Goal: Task Accomplishment & Management: Use online tool/utility

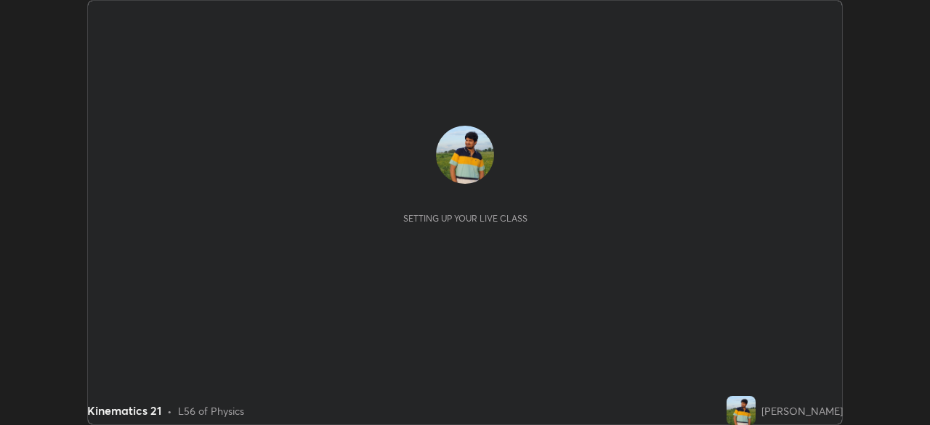
scroll to position [425, 929]
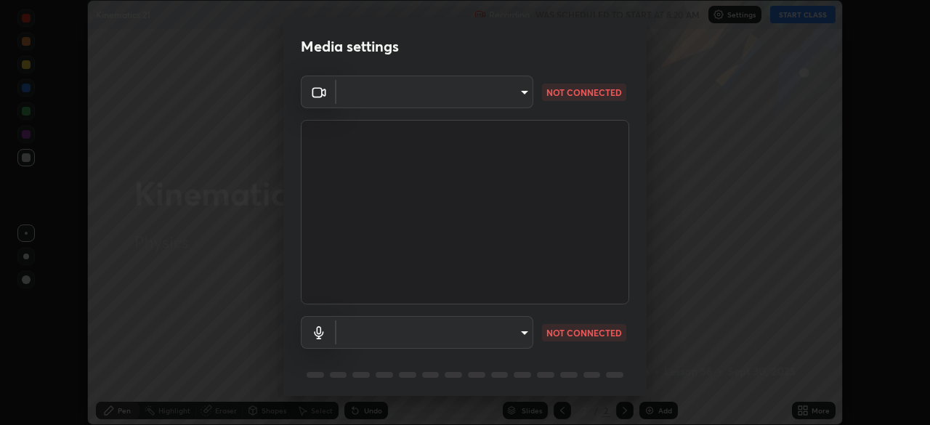
type input "495e9aafafa99ab02b2630cd73316b4ffac4e6b0a44c495734db4bb24564e739"
type input "596642b751d8d0027b016c771bf2e341865489ee3c6395a207e1f5bbaf1c2065"
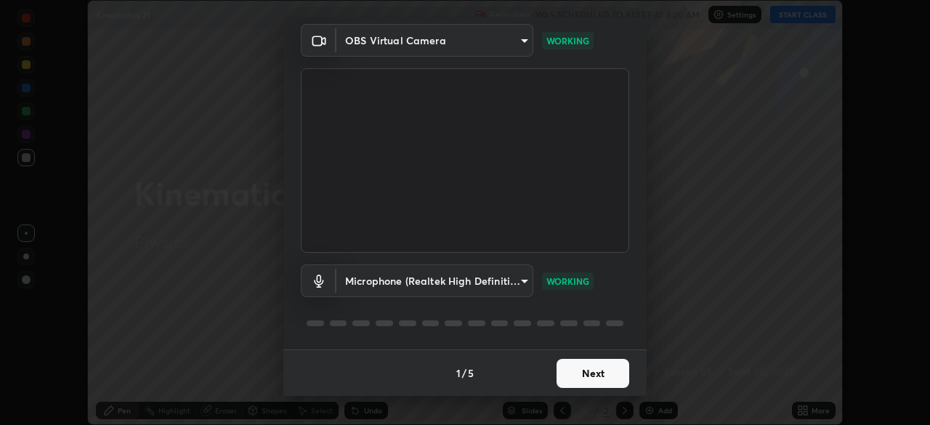
click at [588, 376] on button "Next" at bounding box center [592, 373] width 73 height 29
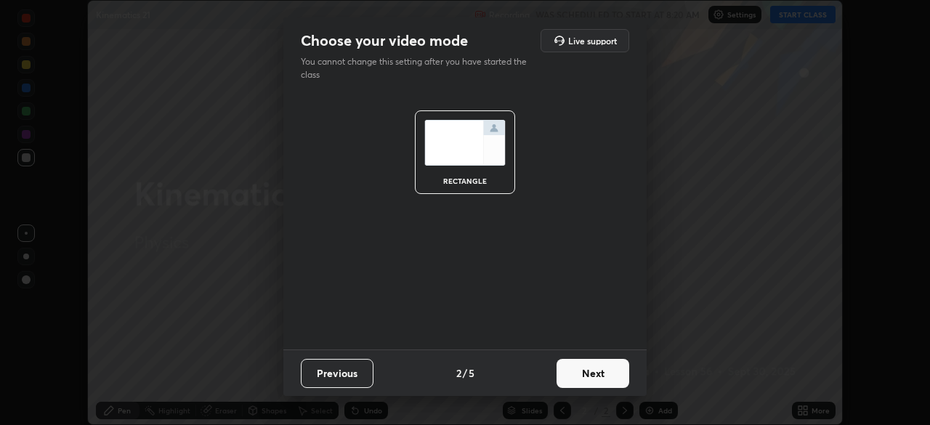
click at [587, 371] on button "Next" at bounding box center [592, 373] width 73 height 29
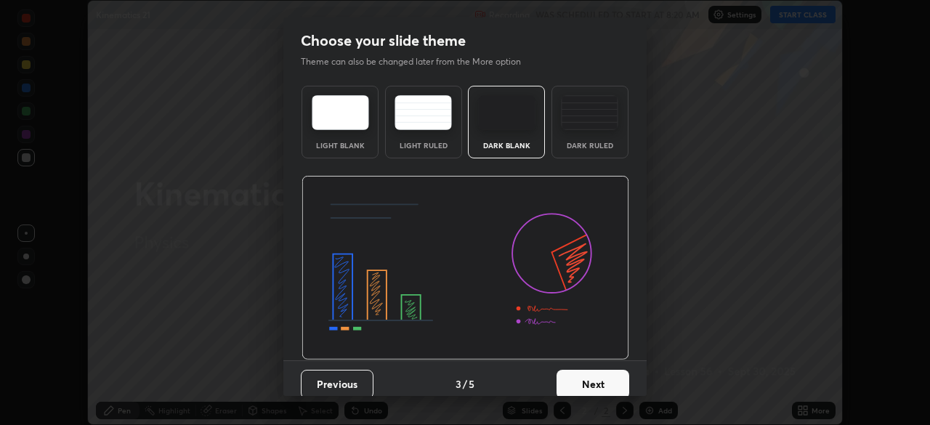
click at [588, 375] on button "Next" at bounding box center [592, 384] width 73 height 29
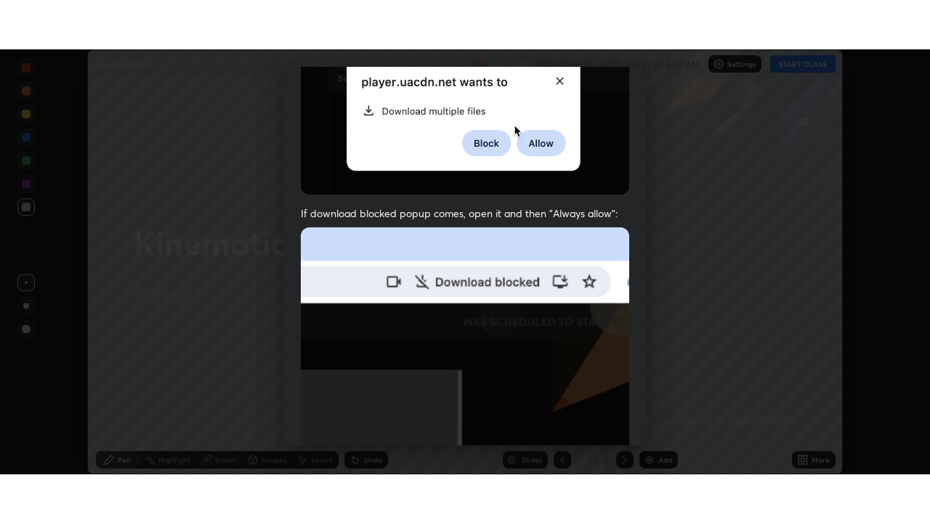
scroll to position [348, 0]
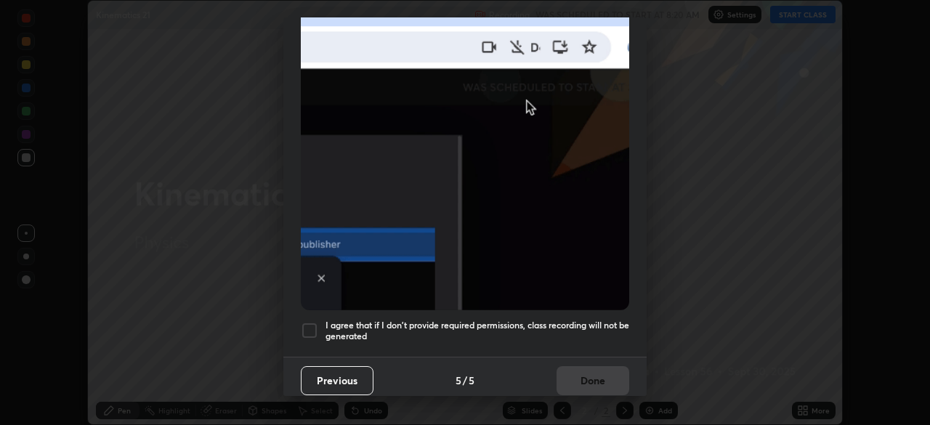
click at [308, 324] on div at bounding box center [309, 330] width 17 height 17
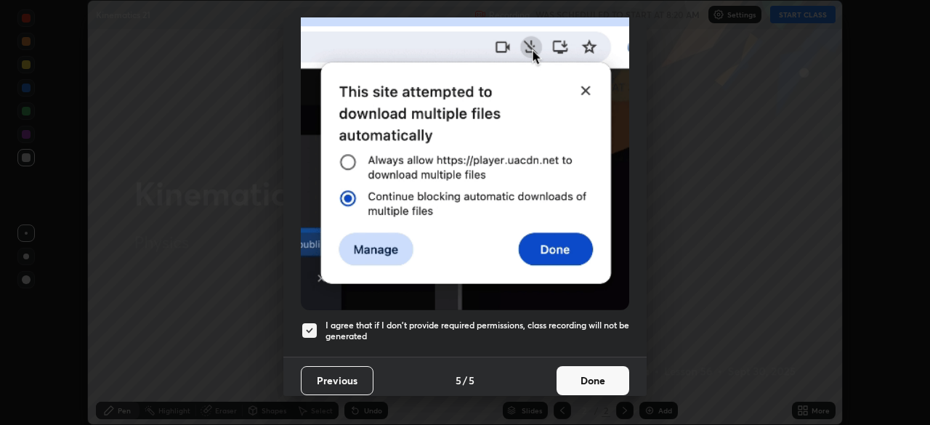
click at [579, 381] on button "Done" at bounding box center [592, 380] width 73 height 29
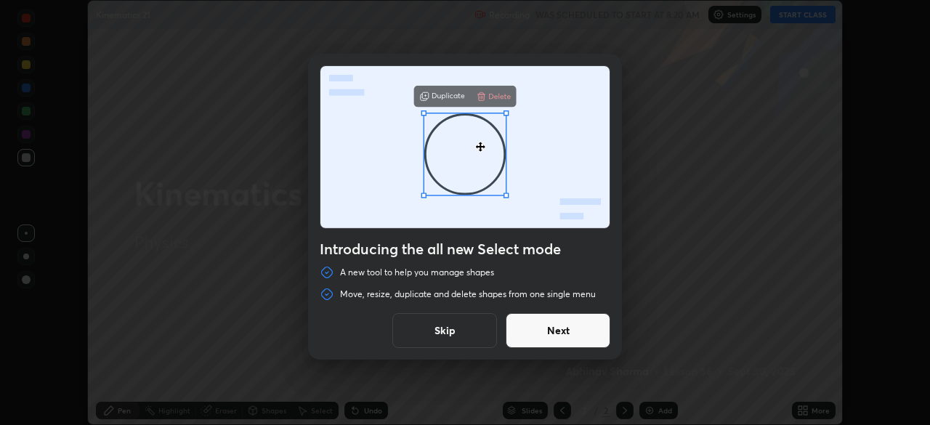
click at [465, 330] on button "Skip" at bounding box center [444, 330] width 105 height 35
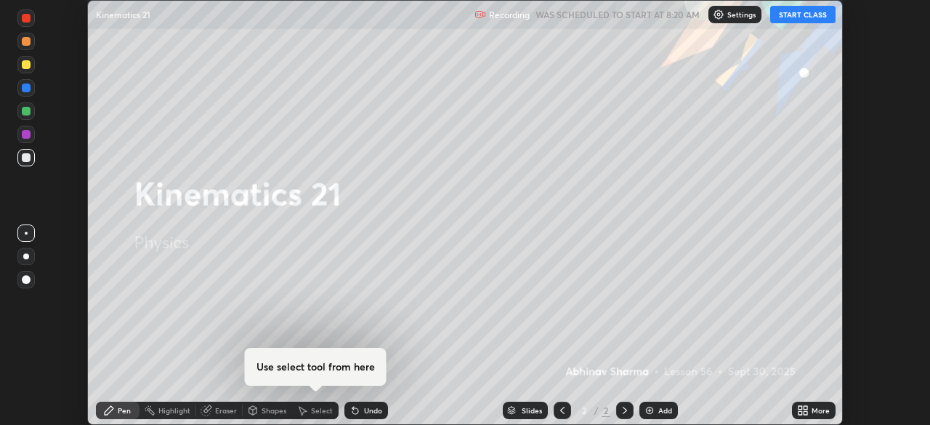
click at [811, 8] on button "START CLASS" at bounding box center [802, 14] width 65 height 17
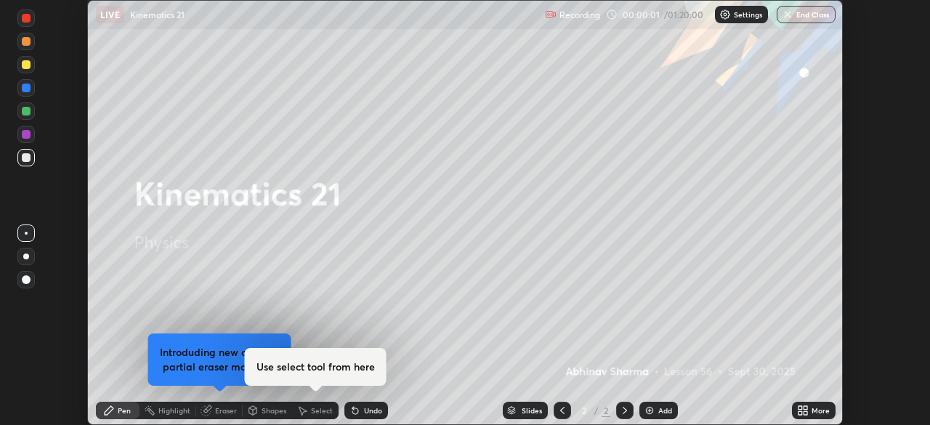
click at [800, 414] on icon at bounding box center [800, 413] width 4 height 4
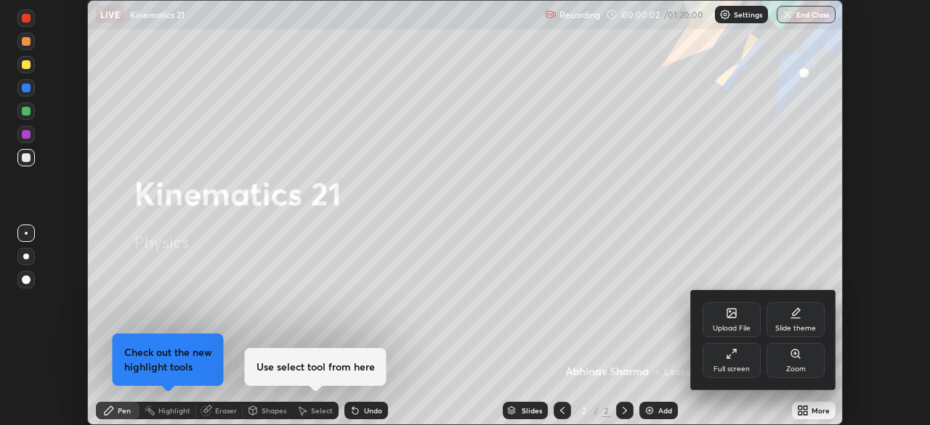
click at [739, 359] on div "Full screen" at bounding box center [731, 360] width 58 height 35
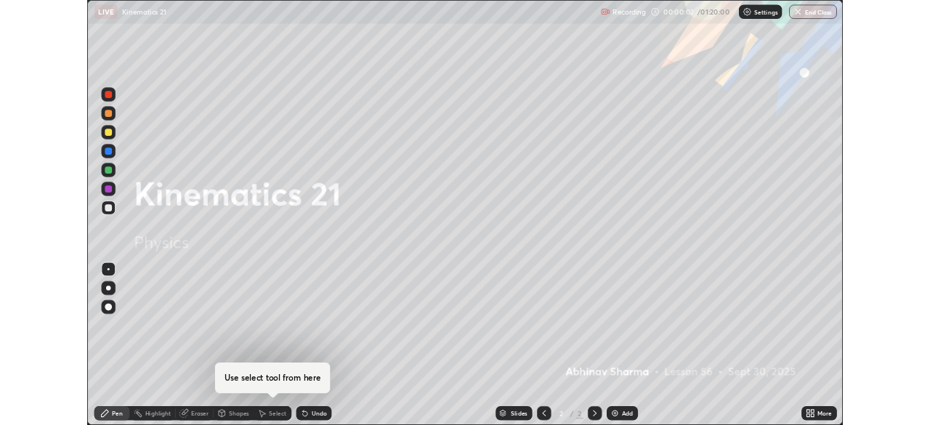
scroll to position [523, 930]
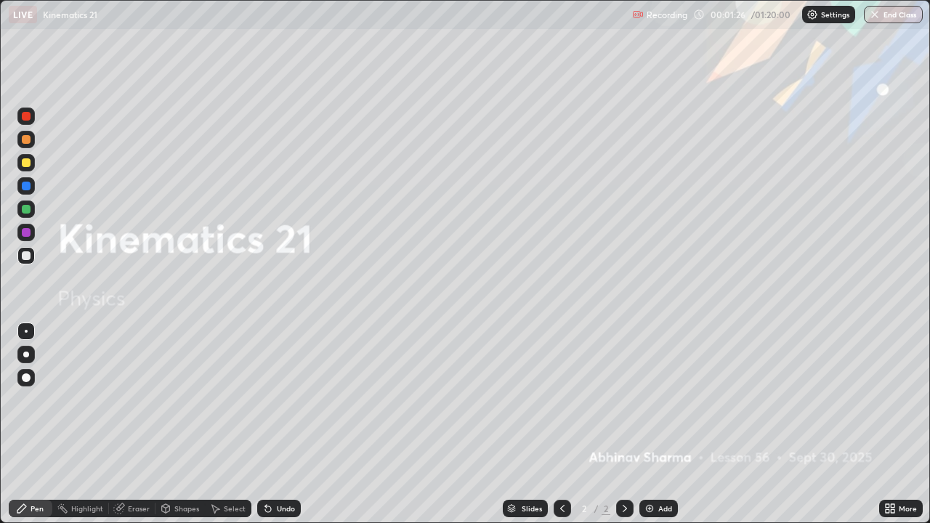
click at [654, 424] on div "Add" at bounding box center [658, 508] width 38 height 17
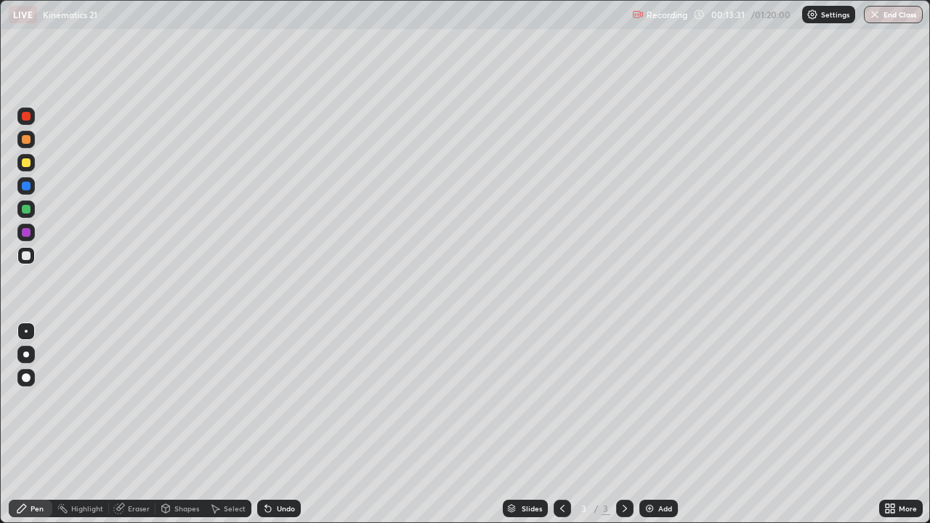
click at [654, 424] on img at bounding box center [650, 509] width 12 height 12
click at [286, 424] on div "Undo" at bounding box center [286, 508] width 18 height 7
click at [280, 424] on div "Undo" at bounding box center [286, 508] width 18 height 7
click at [277, 424] on div "Undo" at bounding box center [286, 508] width 18 height 7
click at [30, 163] on div at bounding box center [26, 162] width 9 height 9
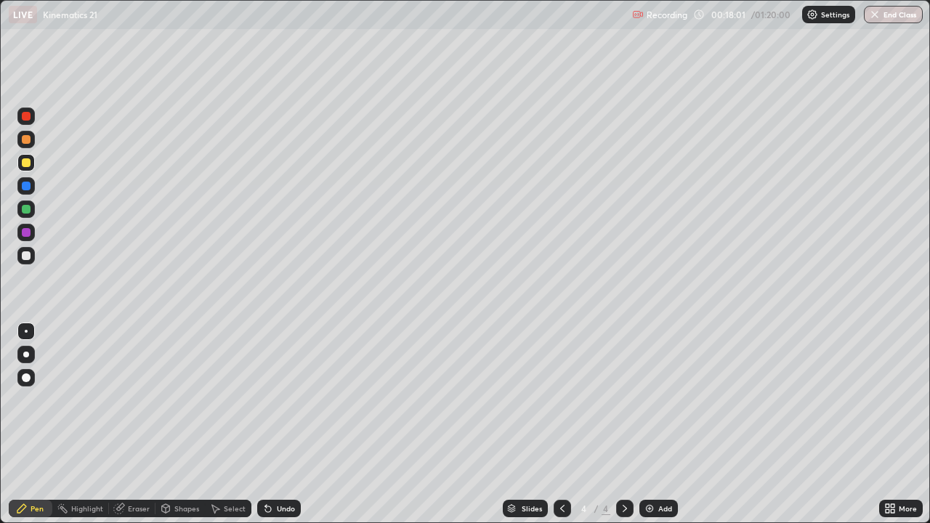
click at [22, 261] on div at bounding box center [25, 255] width 17 height 17
click at [561, 424] on icon at bounding box center [562, 509] width 12 height 12
click at [623, 424] on icon at bounding box center [625, 509] width 12 height 12
click at [290, 424] on div "Undo" at bounding box center [286, 508] width 18 height 7
click at [30, 187] on div at bounding box center [26, 186] width 9 height 9
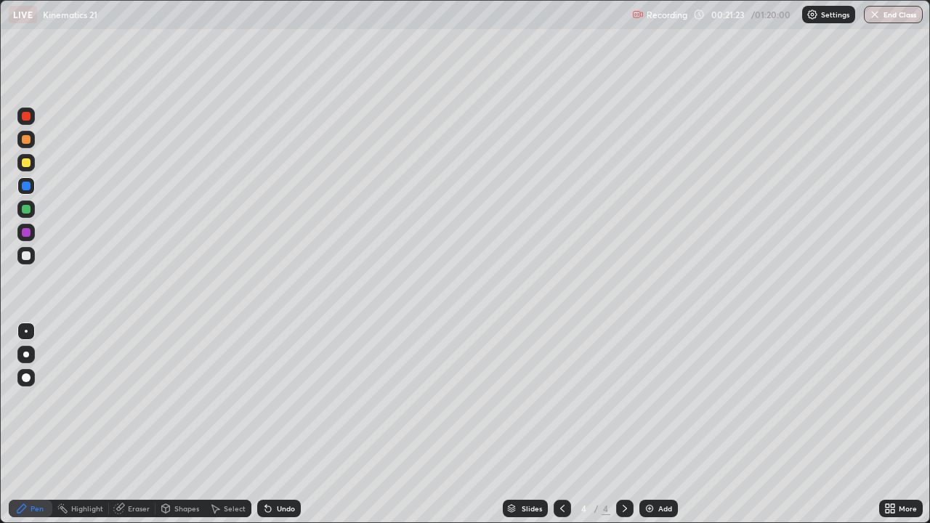
click at [30, 255] on div at bounding box center [26, 255] width 9 height 9
click at [659, 424] on div "Add" at bounding box center [665, 508] width 14 height 7
click at [652, 424] on img at bounding box center [650, 509] width 12 height 12
click at [24, 210] on div at bounding box center [26, 209] width 9 height 9
click at [235, 424] on div "Select" at bounding box center [235, 508] width 22 height 7
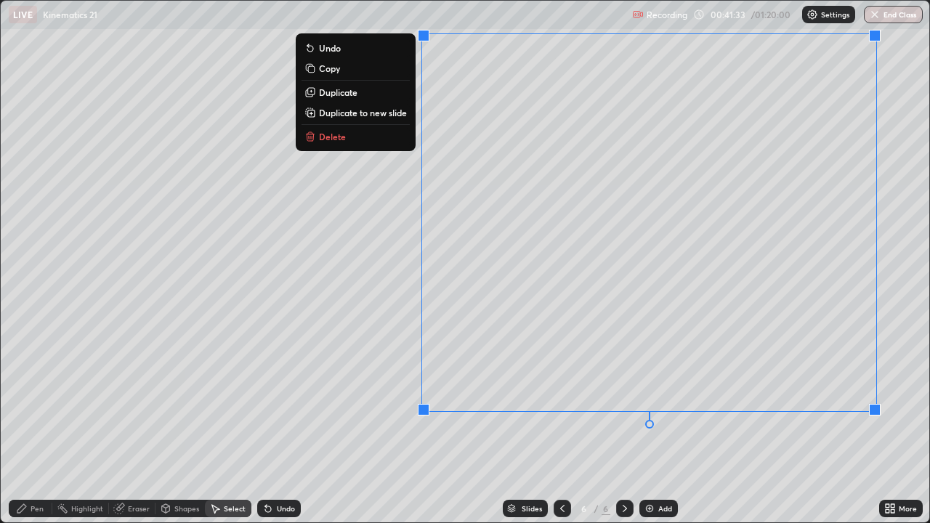
click at [348, 137] on button "Delete" at bounding box center [355, 136] width 108 height 17
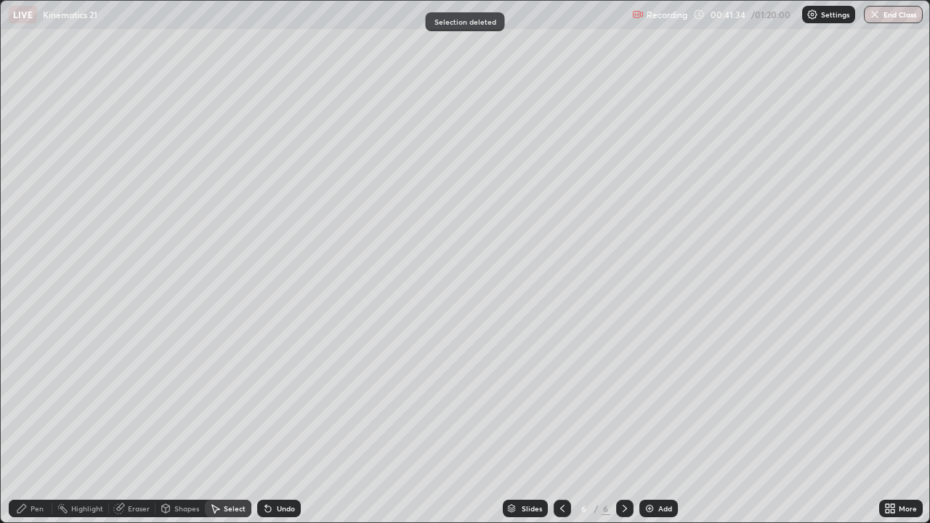
click at [37, 424] on div "Pen" at bounding box center [37, 508] width 13 height 7
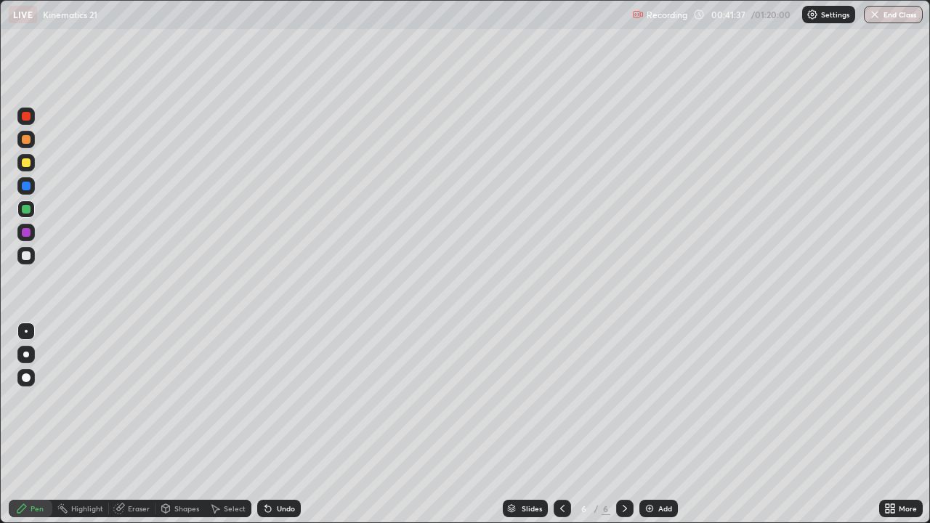
click at [25, 253] on div at bounding box center [26, 255] width 9 height 9
click at [662, 424] on div "Add" at bounding box center [665, 508] width 14 height 7
click at [553, 424] on div at bounding box center [561, 508] width 17 height 17
click at [227, 424] on div "Select" at bounding box center [235, 508] width 22 height 7
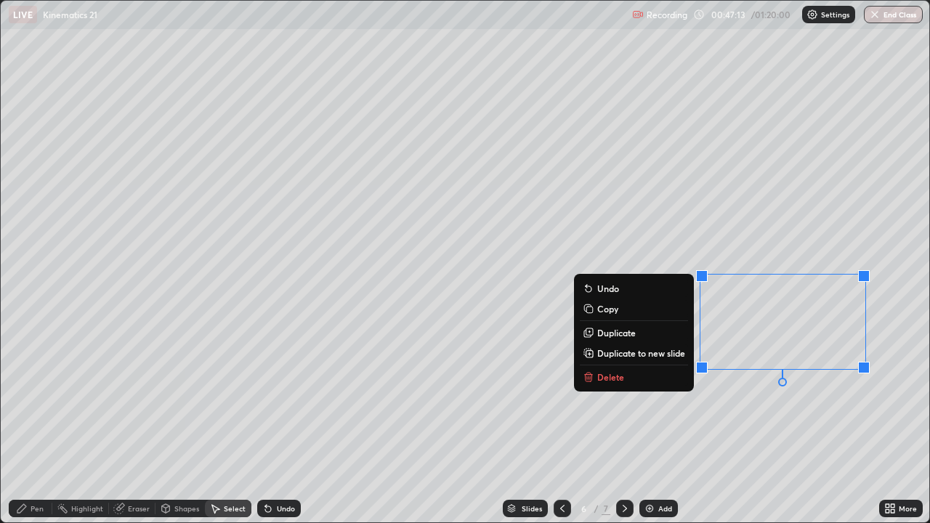
click at [623, 379] on button "Delete" at bounding box center [634, 376] width 108 height 17
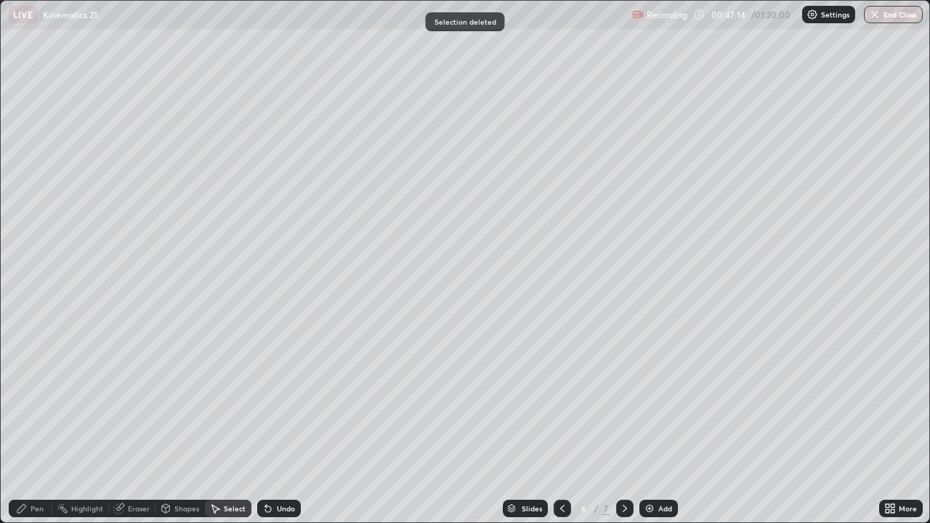
click at [41, 424] on div "Pen" at bounding box center [37, 508] width 13 height 7
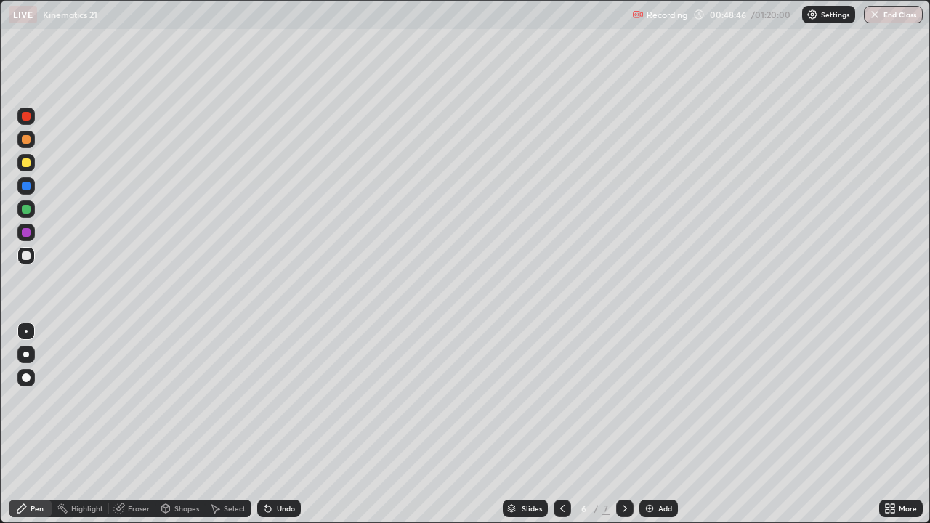
click at [624, 424] on icon at bounding box center [625, 509] width 12 height 12
click at [553, 424] on div at bounding box center [561, 508] width 17 height 17
click at [646, 424] on img at bounding box center [650, 509] width 12 height 12
click at [132, 424] on div "Eraser" at bounding box center [132, 508] width 46 height 17
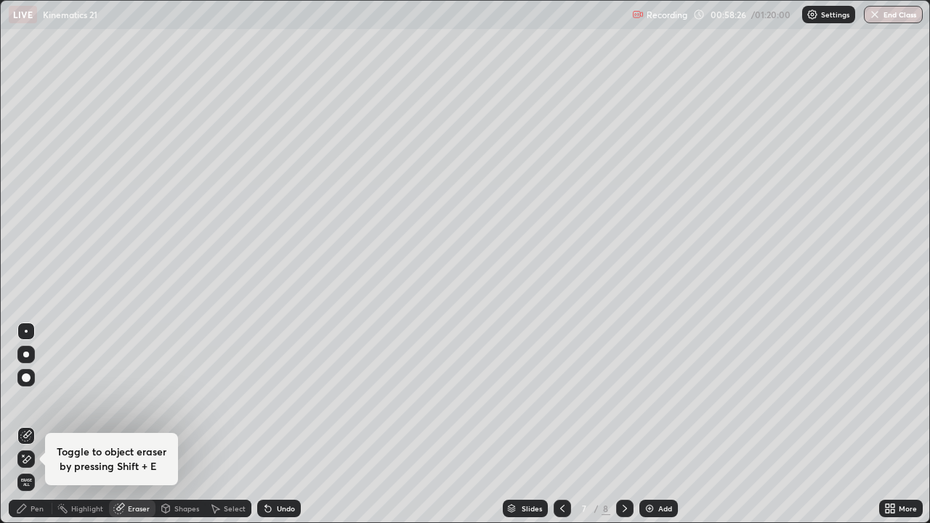
click at [25, 424] on span "Erase all" at bounding box center [26, 482] width 16 height 9
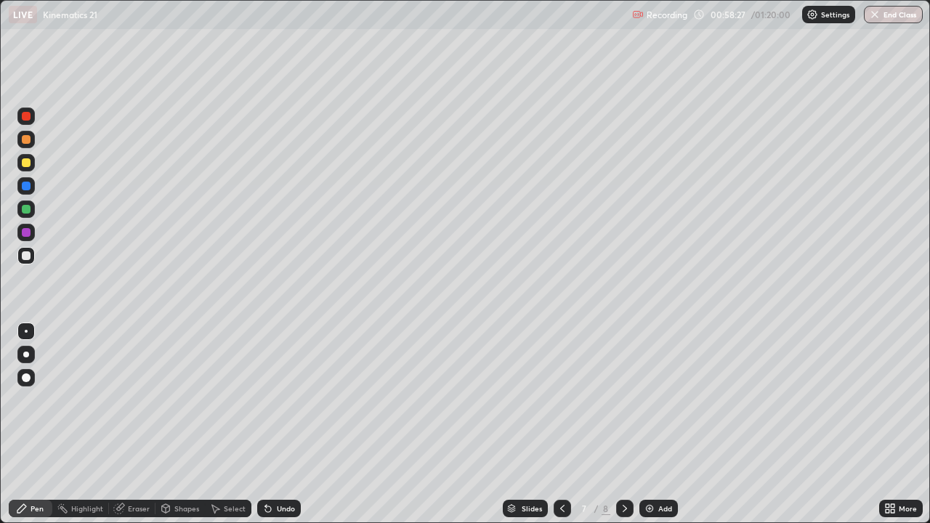
click at [28, 424] on div "Pen" at bounding box center [31, 508] width 44 height 17
click at [275, 424] on div "Undo" at bounding box center [279, 508] width 44 height 17
click at [182, 424] on div "Shapes" at bounding box center [186, 508] width 25 height 7
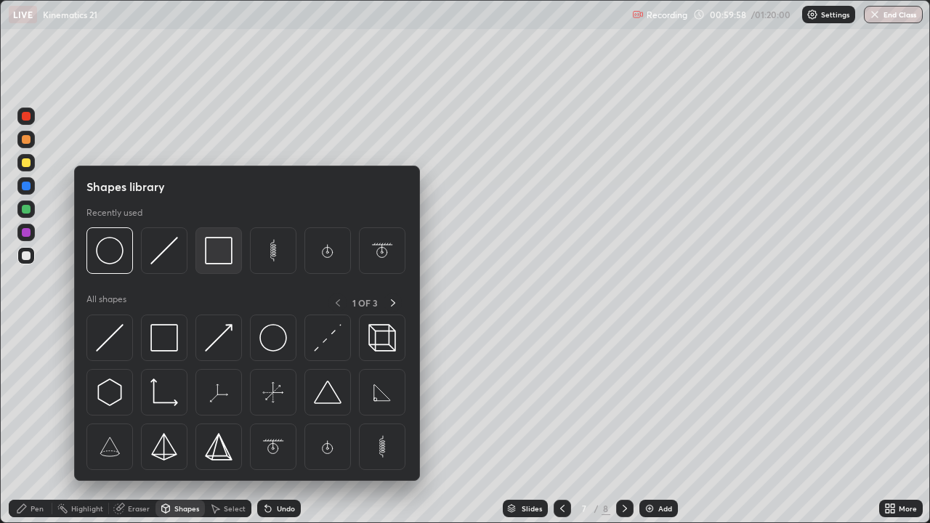
click at [216, 253] on img at bounding box center [219, 251] width 28 height 28
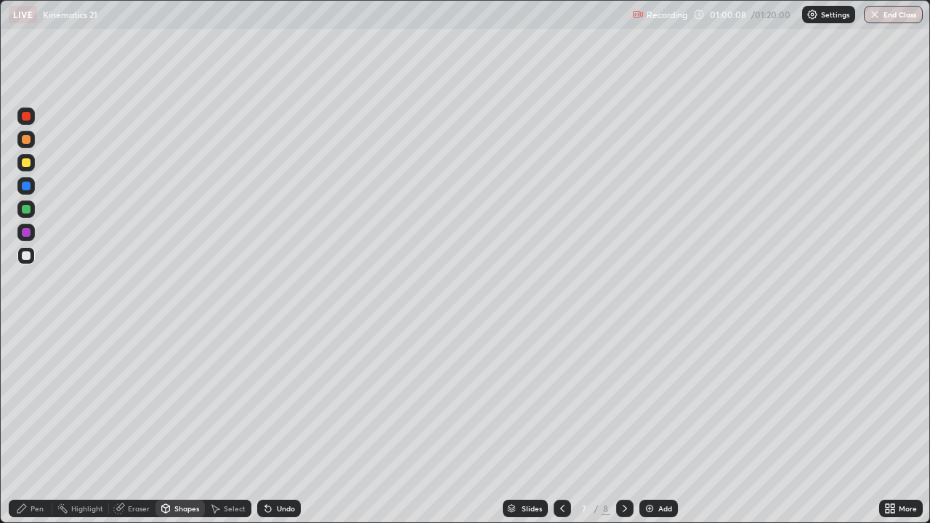
click at [269, 424] on icon at bounding box center [268, 509] width 12 height 12
click at [42, 424] on div "Pen" at bounding box center [37, 508] width 13 height 7
click at [25, 166] on div at bounding box center [26, 162] width 9 height 9
click at [277, 424] on div "Undo" at bounding box center [286, 508] width 18 height 7
click at [274, 424] on div "Undo" at bounding box center [279, 508] width 44 height 17
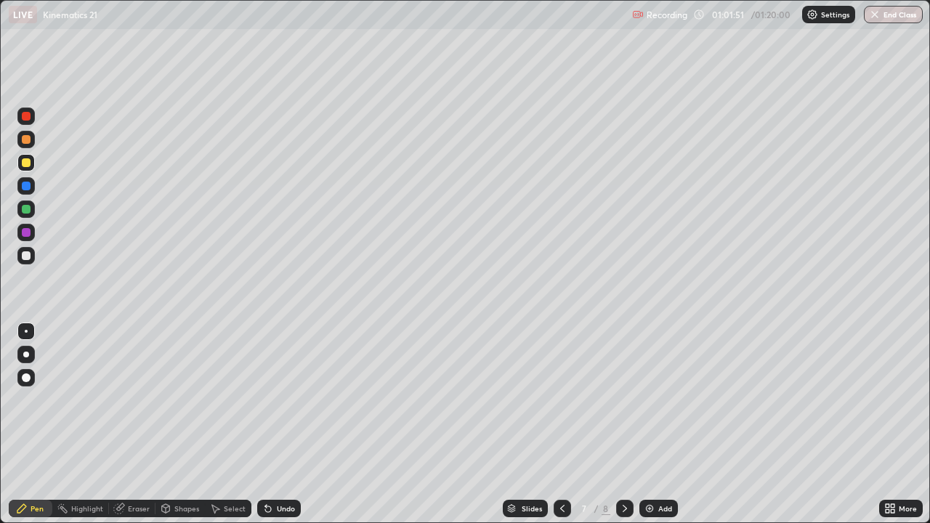
click at [280, 424] on div "Undo" at bounding box center [286, 508] width 18 height 7
click at [279, 424] on div "Undo" at bounding box center [286, 508] width 18 height 7
click at [30, 256] on div at bounding box center [26, 255] width 9 height 9
click at [27, 163] on div at bounding box center [26, 162] width 9 height 9
click at [32, 251] on div at bounding box center [25, 255] width 17 height 17
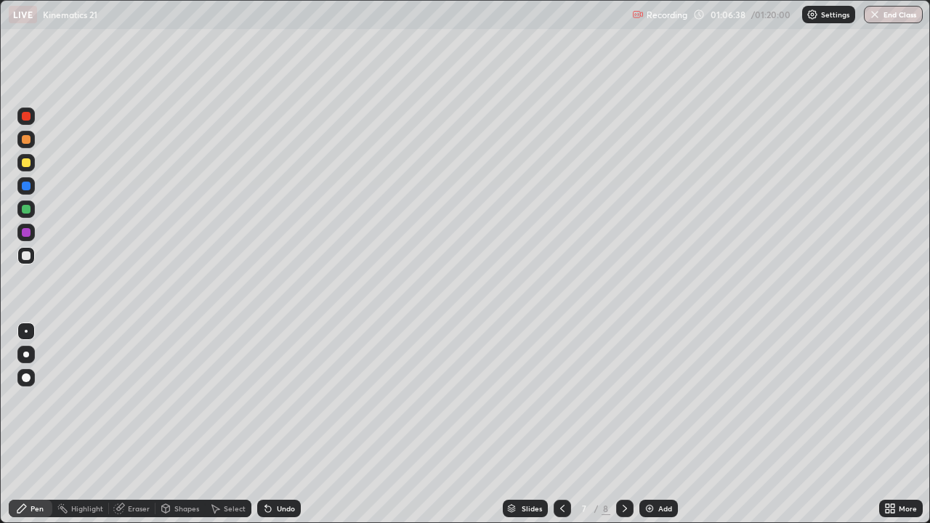
click at [623, 424] on icon at bounding box center [625, 509] width 12 height 12
click at [561, 424] on icon at bounding box center [562, 509] width 12 height 12
click at [22, 142] on div at bounding box center [26, 139] width 9 height 9
click at [138, 424] on div "Eraser" at bounding box center [139, 508] width 22 height 7
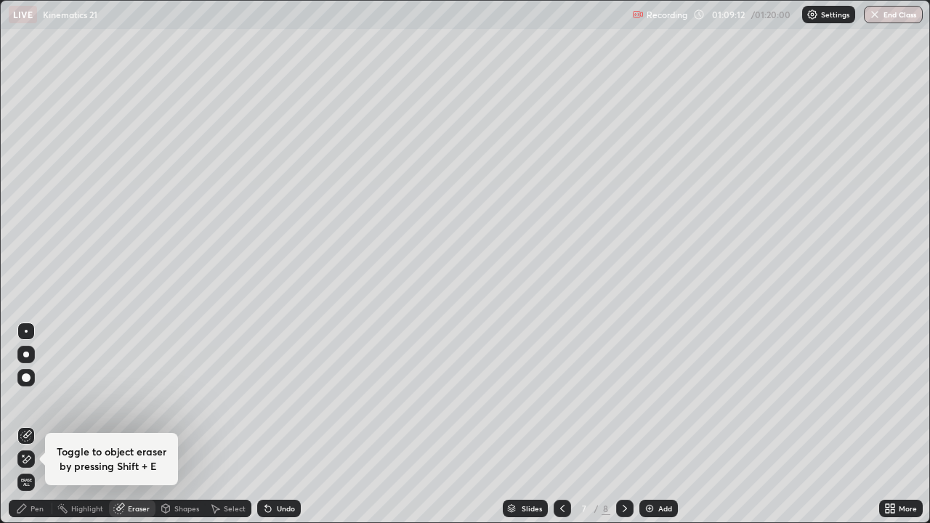
click at [38, 424] on div "Pen" at bounding box center [37, 508] width 13 height 7
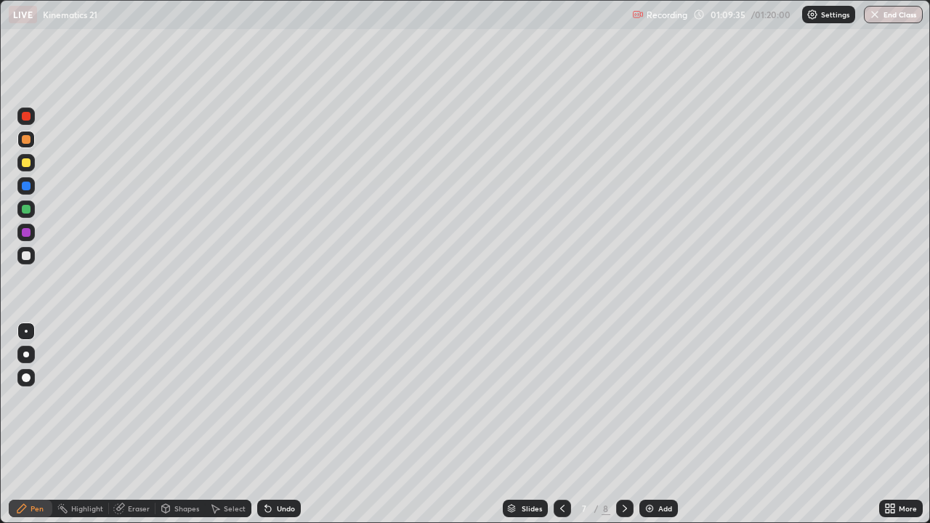
click at [23, 253] on div at bounding box center [26, 255] width 9 height 9
click at [22, 187] on div at bounding box center [26, 186] width 9 height 9
click at [26, 254] on div at bounding box center [26, 255] width 9 height 9
click at [142, 424] on div "Eraser" at bounding box center [139, 508] width 22 height 7
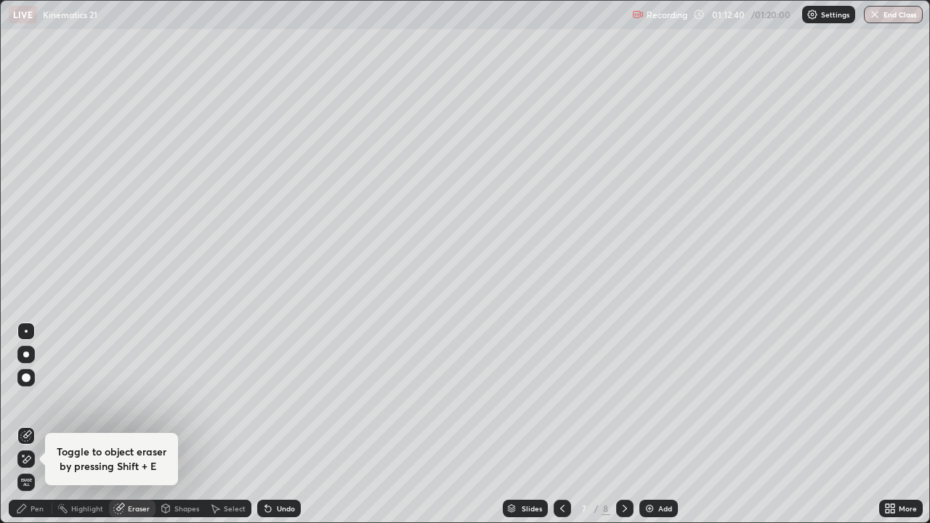
click at [38, 424] on div "Pen" at bounding box center [37, 508] width 13 height 7
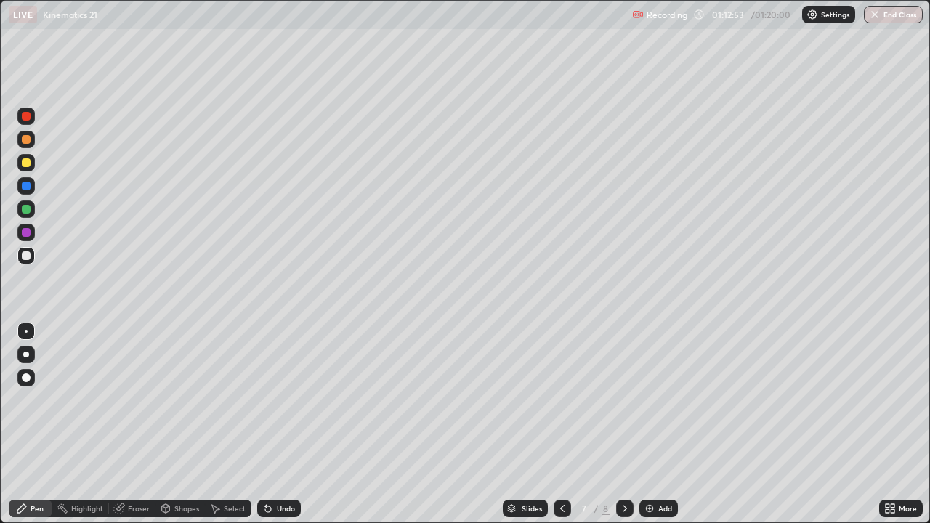
click at [137, 424] on div "Eraser" at bounding box center [139, 508] width 22 height 7
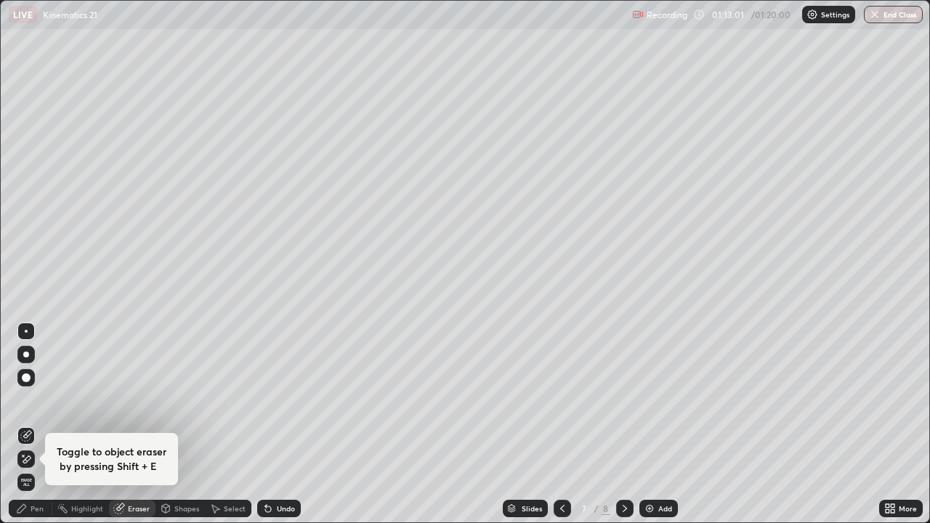
click at [42, 424] on div "Pen" at bounding box center [37, 508] width 13 height 7
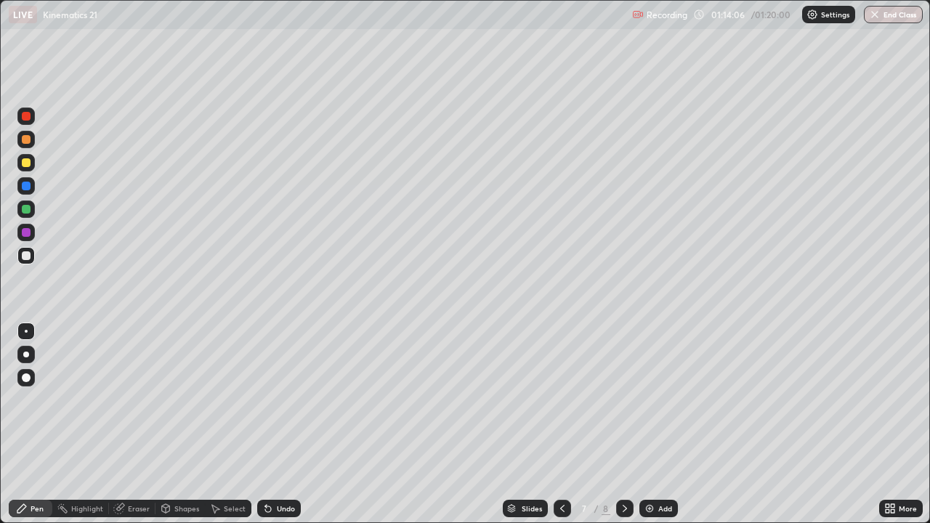
click at [26, 210] on div at bounding box center [26, 209] width 9 height 9
click at [30, 254] on div at bounding box center [26, 255] width 9 height 9
click at [894, 16] on button "End Class" at bounding box center [893, 14] width 57 height 17
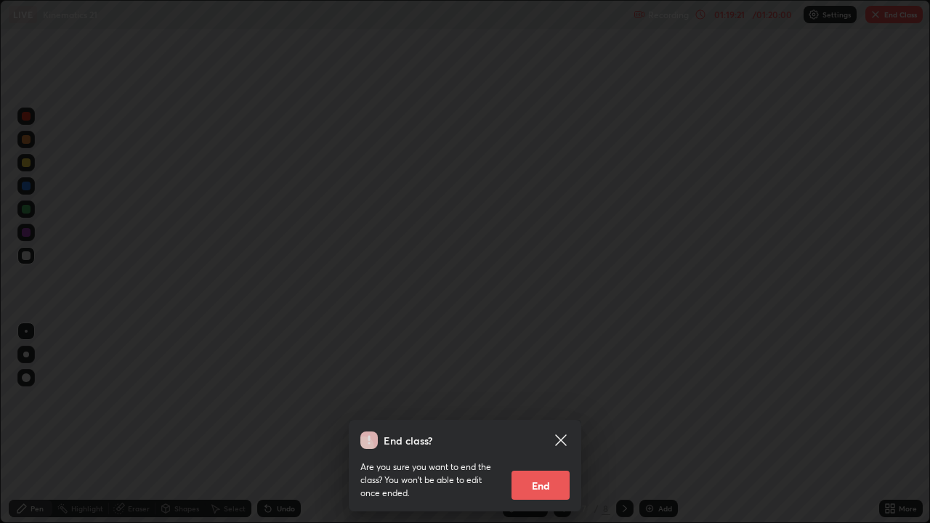
click at [536, 424] on button "End" at bounding box center [540, 485] width 58 height 29
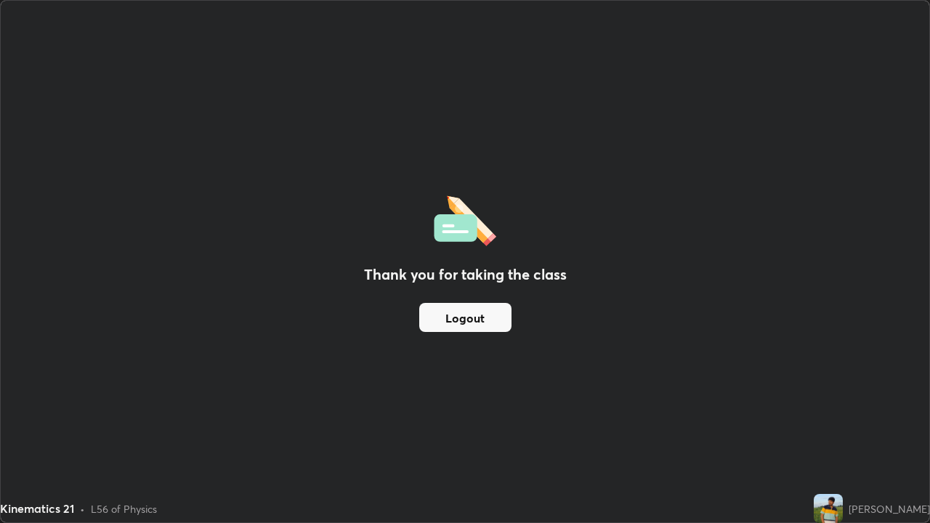
click at [455, 314] on button "Logout" at bounding box center [465, 317] width 92 height 29
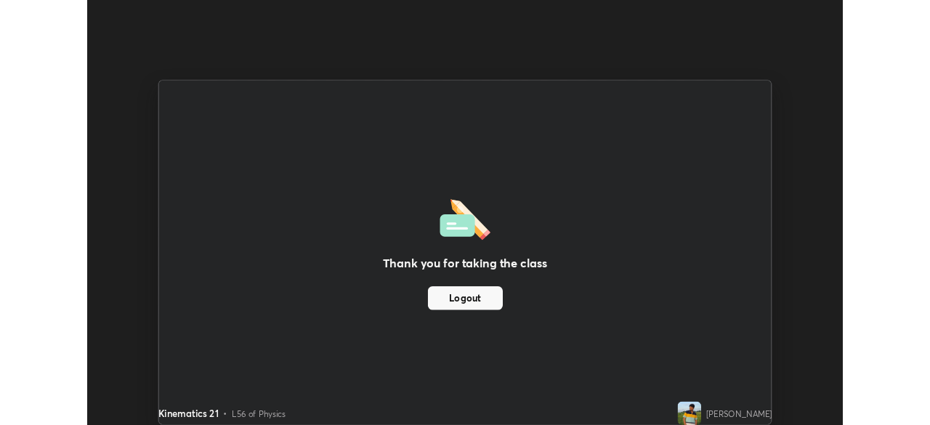
scroll to position [72208, 71703]
